Goal: Task Accomplishment & Management: Manage account settings

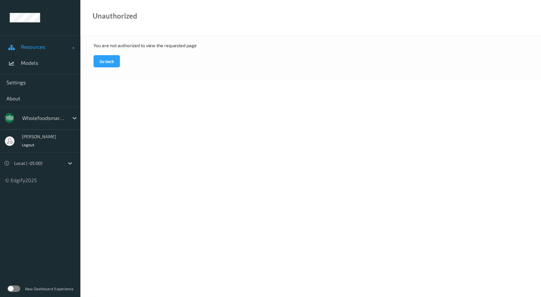
click at [47, 48] on span "Resources" at bounding box center [46, 47] width 51 height 6
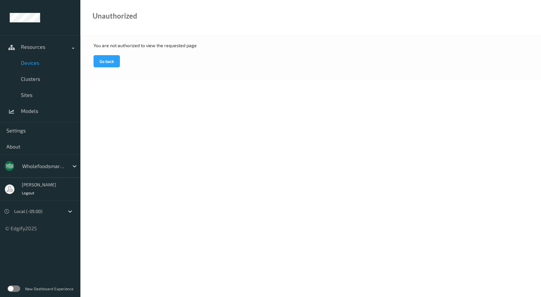
click at [35, 61] on span "Devices" at bounding box center [47, 63] width 53 height 6
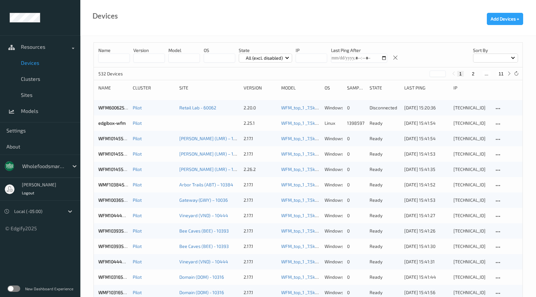
click at [120, 59] on input at bounding box center [113, 58] width 31 height 9
type input "*****"
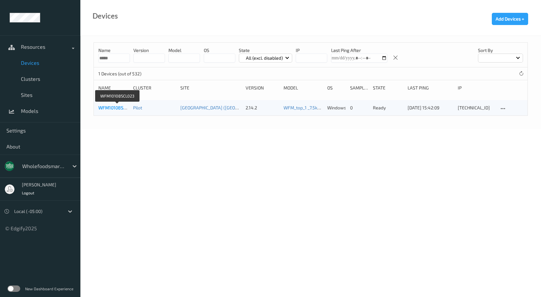
click at [111, 110] on link "WFM10108SCL023" at bounding box center [117, 107] width 38 height 5
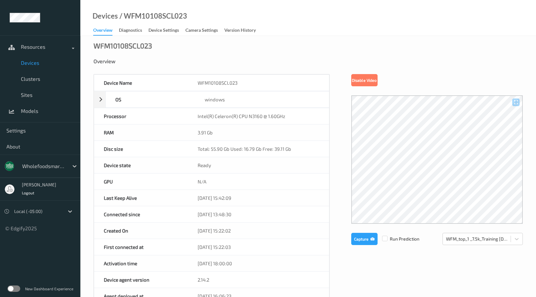
click at [299, 51] on div "WFM10108SCL023 Overview Device Name WFM10108SCL023 OS windows Platform Microsof…" at bounding box center [308, 284] width 456 height 496
click at [242, 30] on div "Version History" at bounding box center [239, 31] width 31 height 8
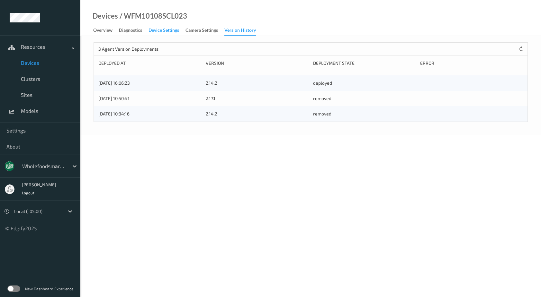
click at [150, 28] on div "Device Settings" at bounding box center [163, 31] width 31 height 8
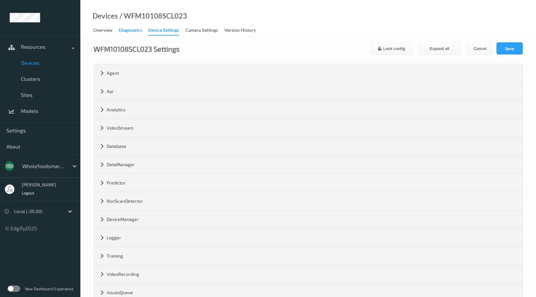
click at [132, 30] on div "Diagnostics" at bounding box center [130, 31] width 23 height 8
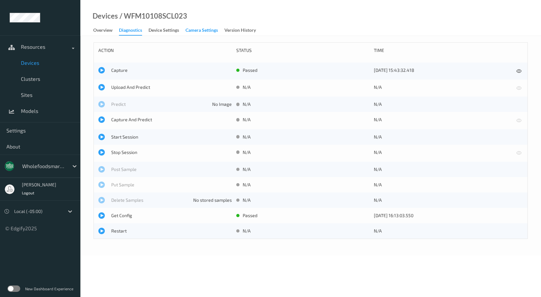
click at [189, 30] on div "Camera Settings" at bounding box center [201, 31] width 32 height 8
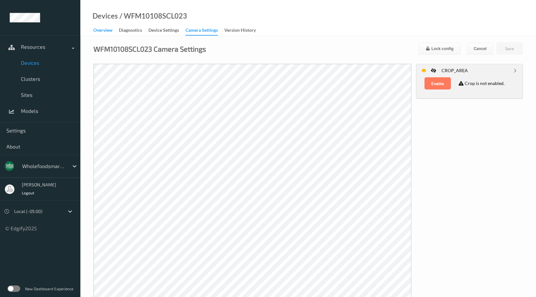
click at [112, 31] on div "Overview" at bounding box center [102, 31] width 19 height 8
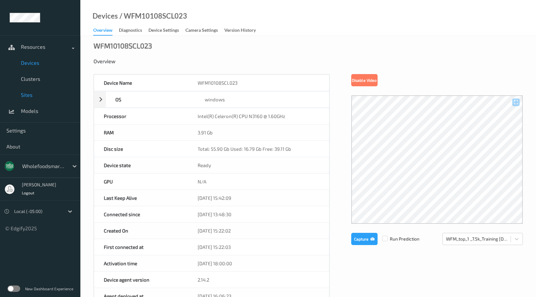
click at [31, 98] on span "Sites" at bounding box center [47, 95] width 53 height 6
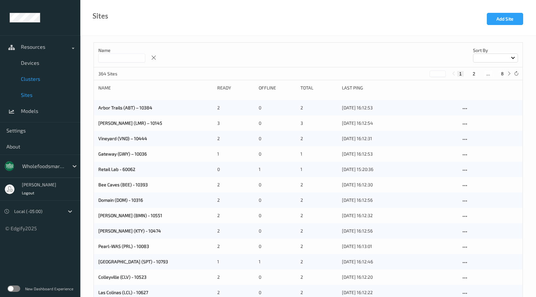
click at [31, 78] on span "Clusters" at bounding box center [47, 79] width 53 height 6
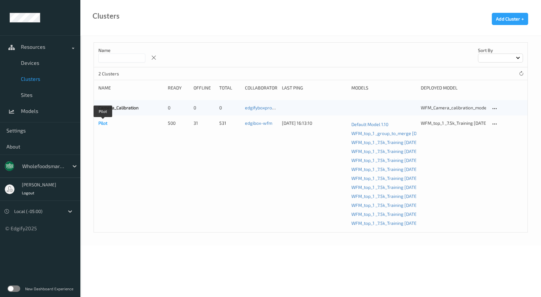
click at [103, 122] on link "Pilot" at bounding box center [102, 122] width 9 height 5
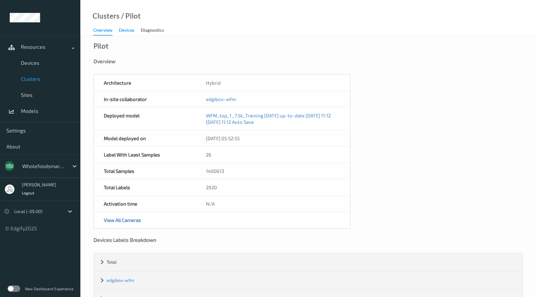
click at [126, 31] on div "Devices" at bounding box center [126, 31] width 15 height 8
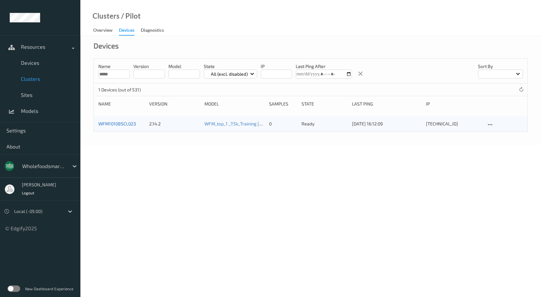
click at [119, 122] on link "WFM10108SCL023" at bounding box center [117, 123] width 38 height 5
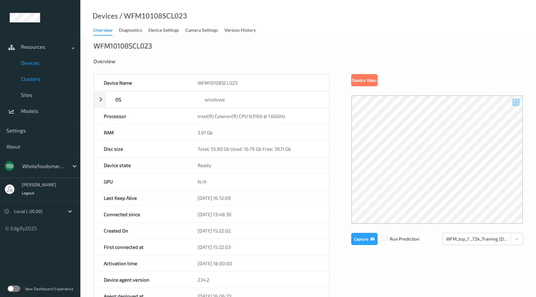
click at [31, 76] on span "Clusters" at bounding box center [47, 79] width 53 height 6
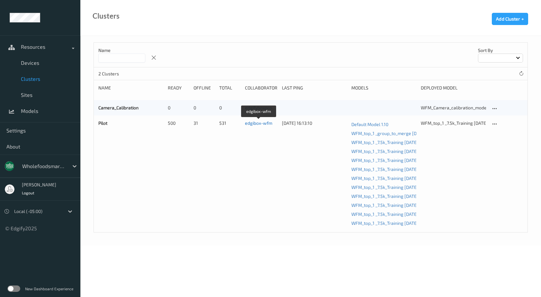
click at [245, 124] on link "edgibox-wfm" at bounding box center [258, 122] width 27 height 5
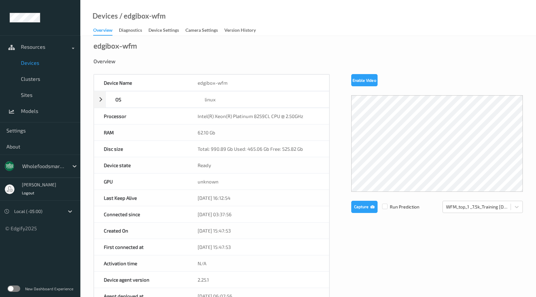
click at [39, 65] on span "Devices" at bounding box center [47, 63] width 53 height 6
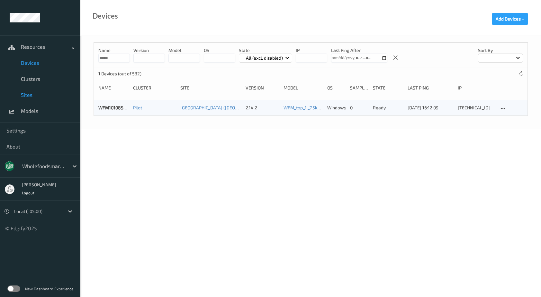
click at [25, 92] on span "Sites" at bounding box center [47, 95] width 53 height 6
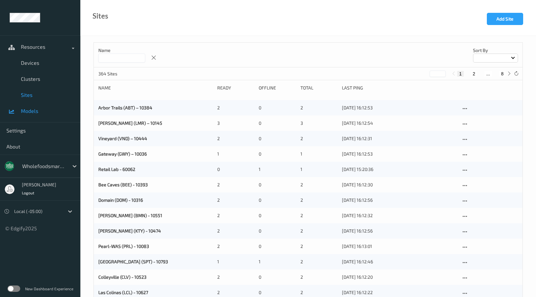
click at [29, 112] on span "Models" at bounding box center [47, 111] width 53 height 6
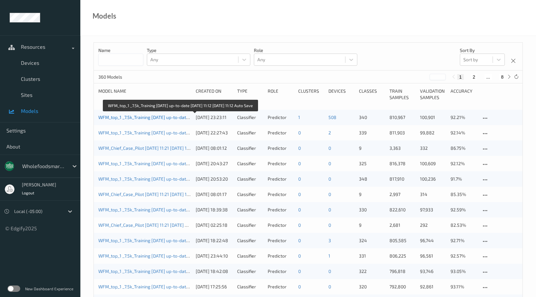
click at [163, 120] on link "WFM_top_1 _7.5k_Training [DATE] up-to-date [DATE] 11:12 [DATE] 11:12 Auto Save" at bounding box center [179, 117] width 162 height 5
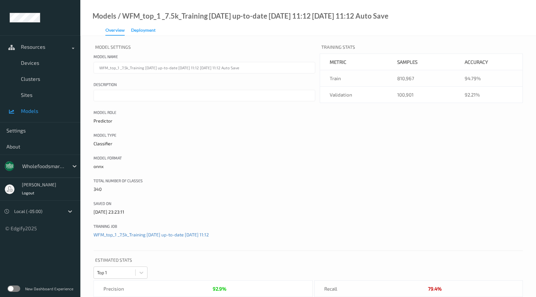
click at [147, 31] on div "Deployment" at bounding box center [143, 31] width 24 height 8
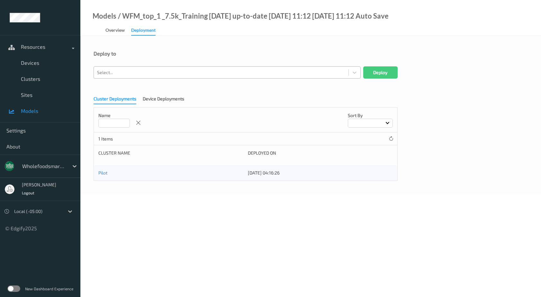
click at [140, 73] on div at bounding box center [221, 73] width 248 height 8
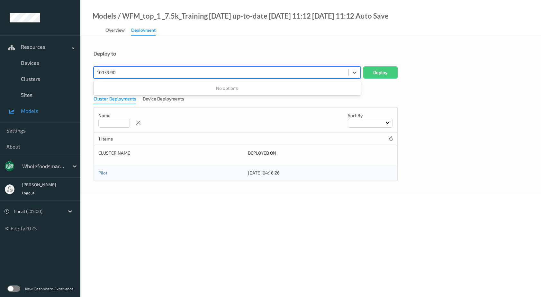
type input "10.139.90."
drag, startPoint x: 123, startPoint y: 72, endPoint x: 92, endPoint y: 68, distance: 31.4
click at [92, 68] on div "Deploy to Select is focused ,type to refine list, press Down to open the menu, …" at bounding box center [310, 115] width 460 height 158
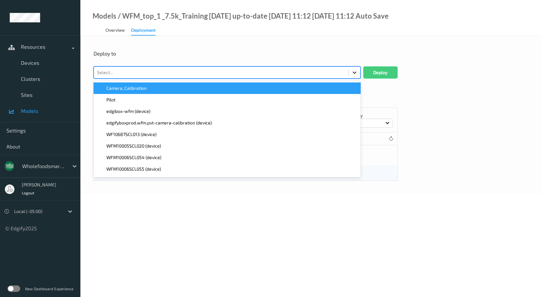
click at [353, 75] on icon at bounding box center [354, 72] width 6 height 6
click at [353, 74] on icon at bounding box center [354, 72] width 6 height 6
click at [169, 71] on div at bounding box center [221, 73] width 248 height 8
type input "10108"
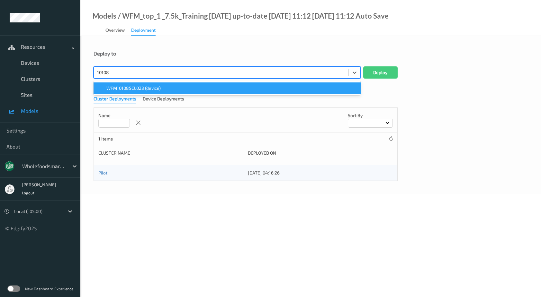
click at [143, 87] on span "WFM10108SCL023 (device)" at bounding box center [133, 88] width 54 height 6
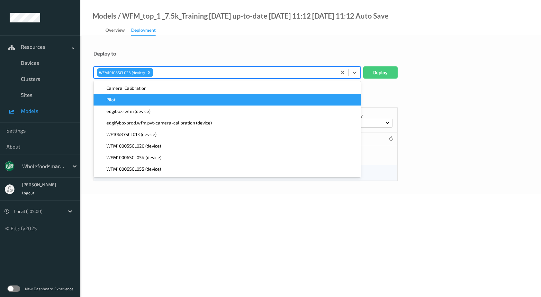
click at [307, 73] on div at bounding box center [244, 73] width 179 height 8
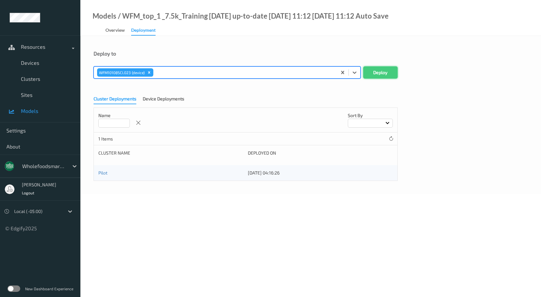
click at [366, 71] on button "Deploy" at bounding box center [380, 73] width 34 height 12
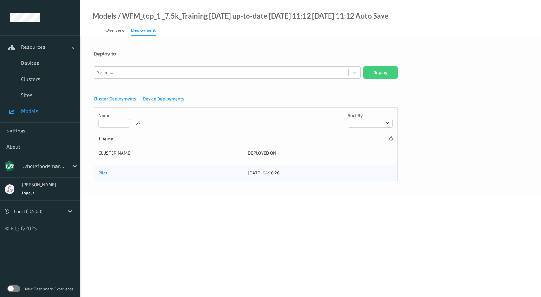
click at [174, 98] on div "Device Deployments" at bounding box center [163, 100] width 41 height 8
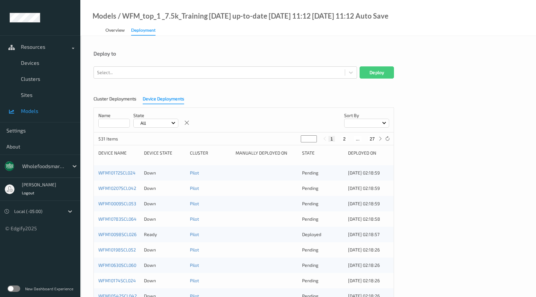
click at [124, 122] on input at bounding box center [113, 123] width 31 height 9
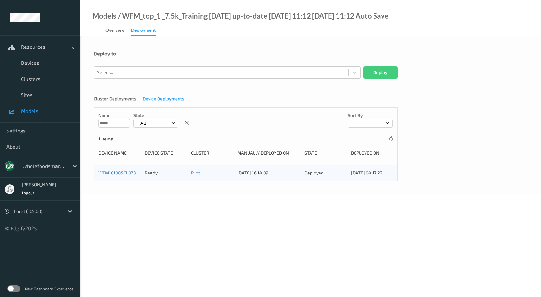
type input "*****"
click at [226, 101] on div "Cluster Deployments Device Deployments Name ***** State All Sort by 1 Items Dev…" at bounding box center [310, 137] width 434 height 90
click at [122, 29] on div "Overview" at bounding box center [114, 31] width 19 height 8
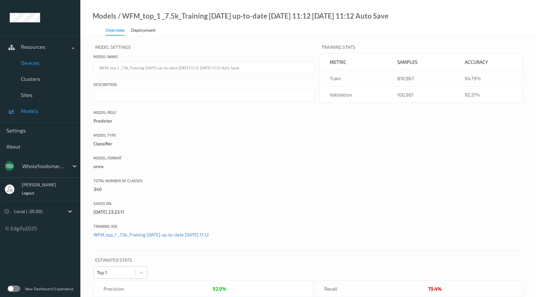
click at [37, 63] on span "Devices" at bounding box center [47, 63] width 53 height 6
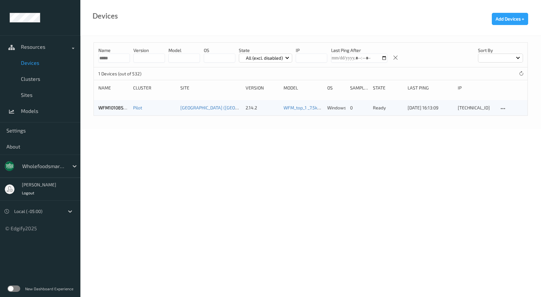
click at [10, 286] on label at bounding box center [13, 289] width 13 height 6
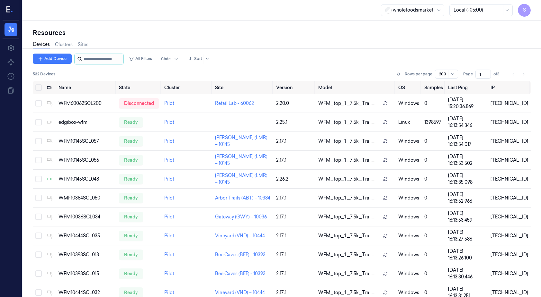
click at [92, 59] on input "string" at bounding box center [103, 59] width 39 height 10
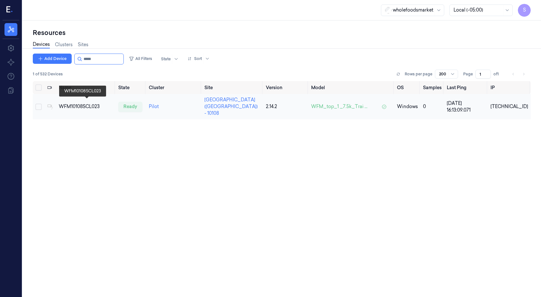
type input "*****"
click at [85, 103] on div "WFM10108SCL023" at bounding box center [86, 106] width 54 height 7
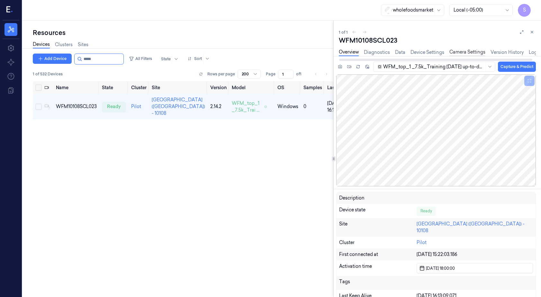
click at [457, 51] on link "Camera Settings" at bounding box center [467, 52] width 36 height 7
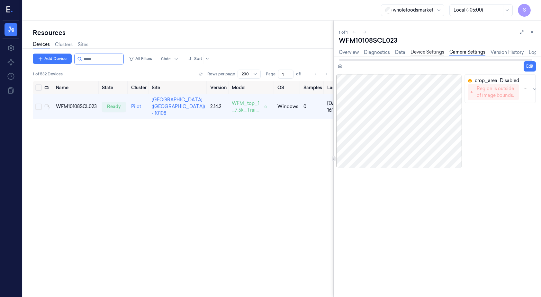
click at [434, 52] on link "Device Settings" at bounding box center [427, 52] width 34 height 7
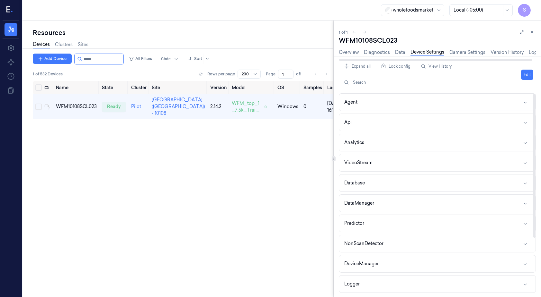
click at [397, 100] on button "Agent" at bounding box center [437, 102] width 196 height 17
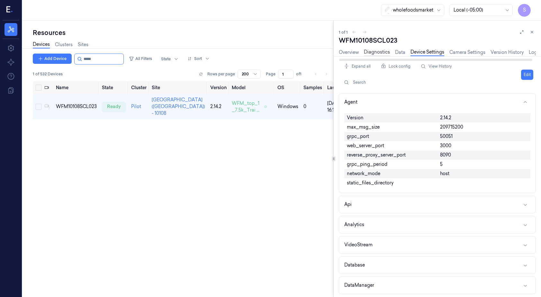
click at [384, 51] on link "Diagnostics" at bounding box center [377, 52] width 26 height 7
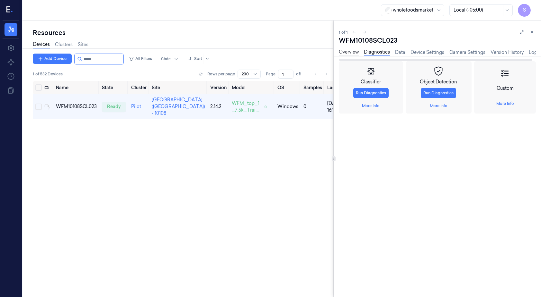
click at [351, 53] on link "Overview" at bounding box center [349, 52] width 20 height 7
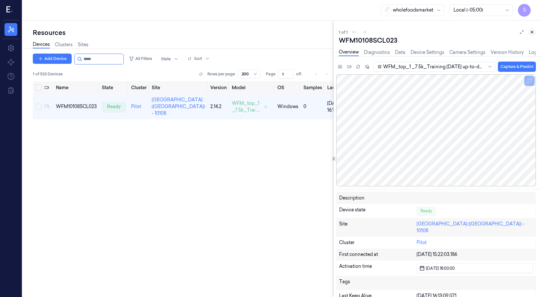
click at [532, 31] on icon at bounding box center [531, 32] width 4 height 4
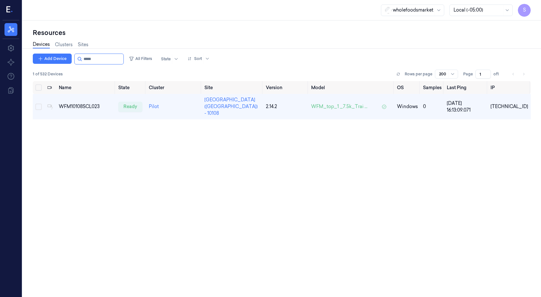
click at [9, 140] on div "Resources Settings About Support Documentation" at bounding box center [11, 159] width 22 height 277
click at [21, 144] on div "Resources Settings About Support Documentation" at bounding box center [11, 159] width 22 height 277
click at [16, 143] on div "Resources Settings About Support Documentation" at bounding box center [11, 159] width 22 height 277
click at [14, 145] on div "Resources Settings About Support Documentation" at bounding box center [11, 159] width 22 height 277
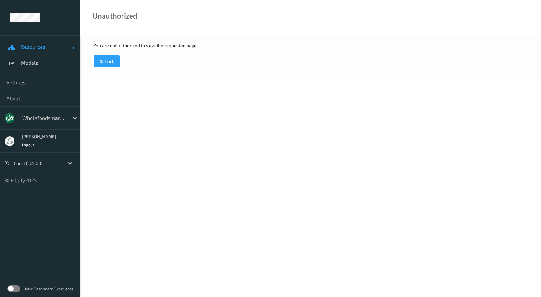
click at [29, 49] on span "Resources" at bounding box center [46, 47] width 51 height 6
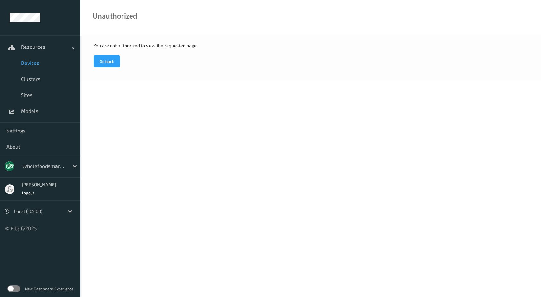
click at [28, 64] on span "Devices" at bounding box center [47, 63] width 53 height 6
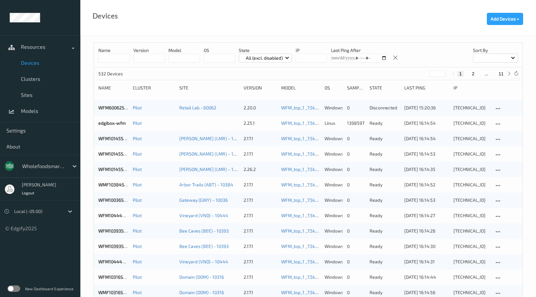
click at [120, 58] on input at bounding box center [113, 58] width 31 height 9
type input "*****"
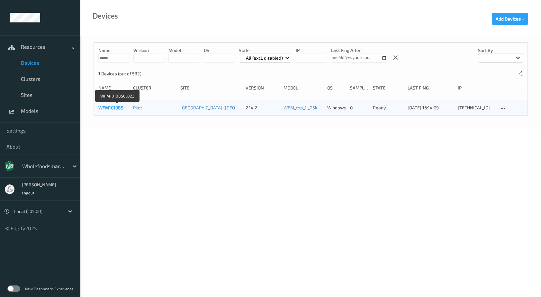
click at [116, 110] on link "WFM10108SCL023" at bounding box center [117, 107] width 38 height 5
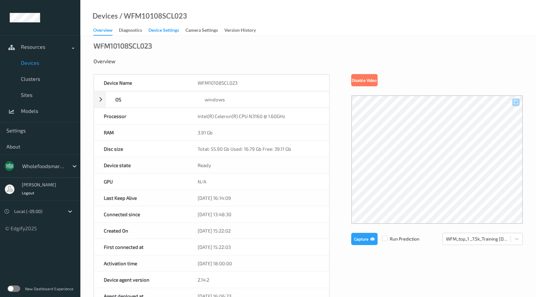
click at [152, 31] on div "Device Settings" at bounding box center [163, 31] width 31 height 8
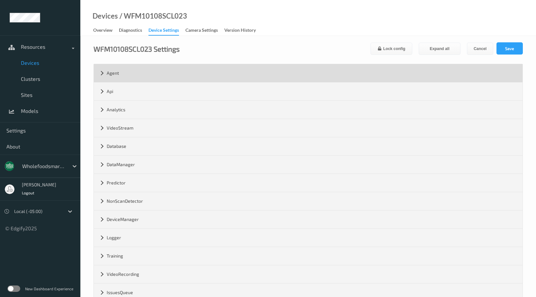
click at [141, 70] on div "Agent" at bounding box center [308, 73] width 429 height 18
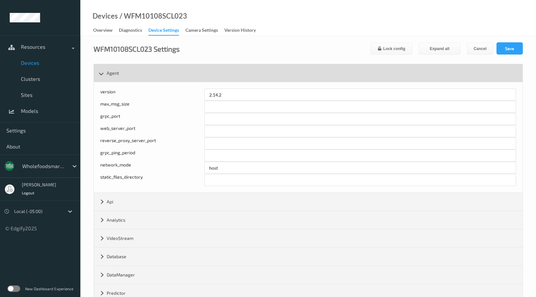
click at [141, 70] on div "Agent" at bounding box center [308, 73] width 429 height 18
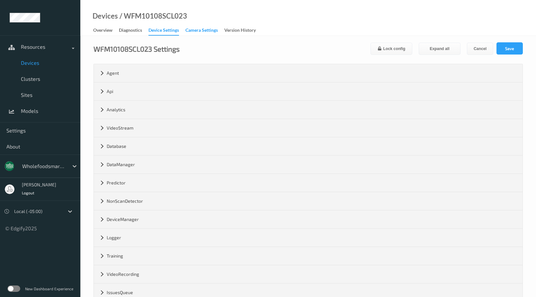
click at [190, 31] on div "Camera Settings" at bounding box center [201, 31] width 32 height 8
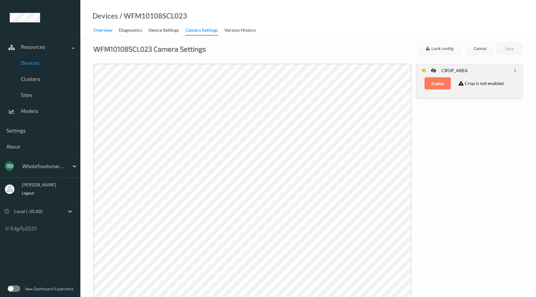
click at [108, 31] on div "Overview" at bounding box center [102, 31] width 19 height 8
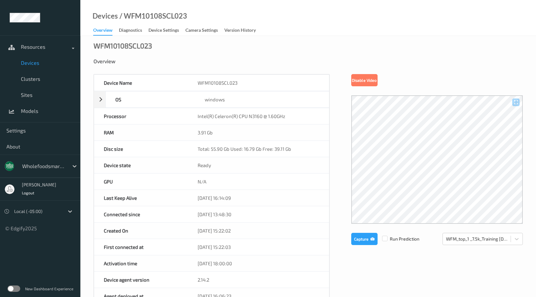
click at [171, 175] on div "GPU" at bounding box center [141, 182] width 94 height 16
